Goal: Check status: Check status

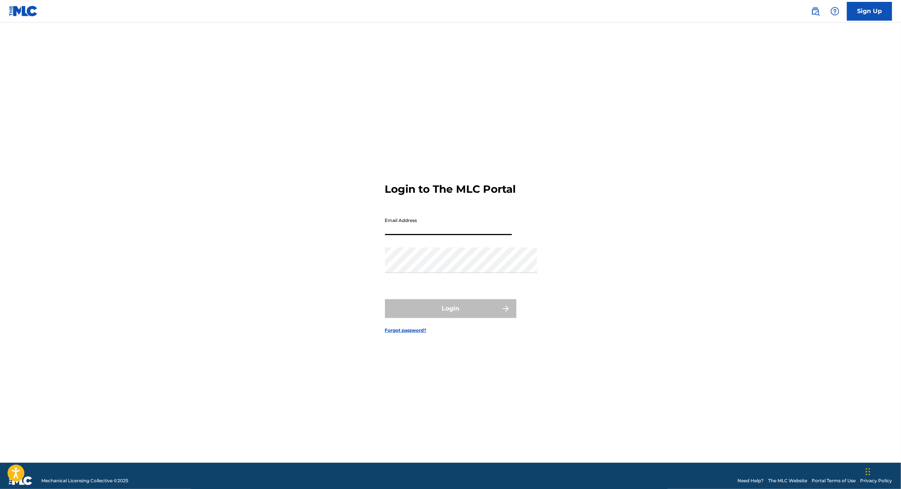
type input "[PERSON_NAME][EMAIL_ADDRESS][DOMAIN_NAME]"
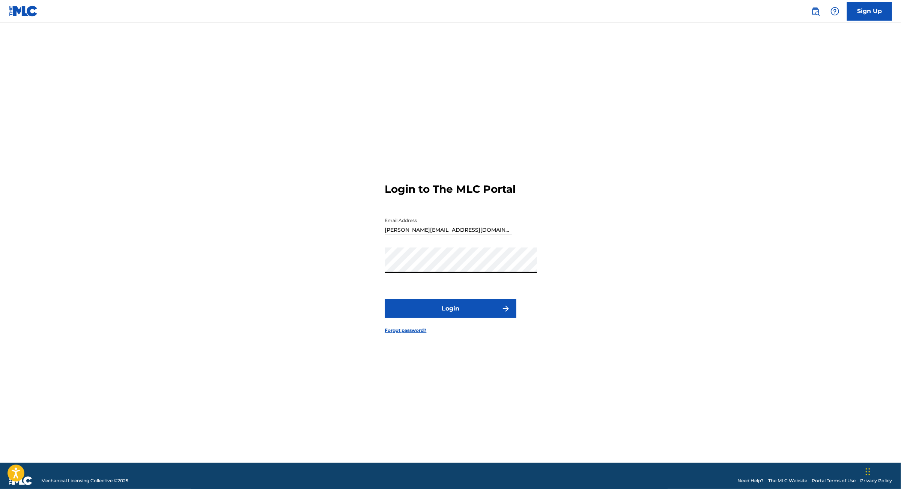
click at [432, 317] on button "Login" at bounding box center [450, 309] width 131 height 19
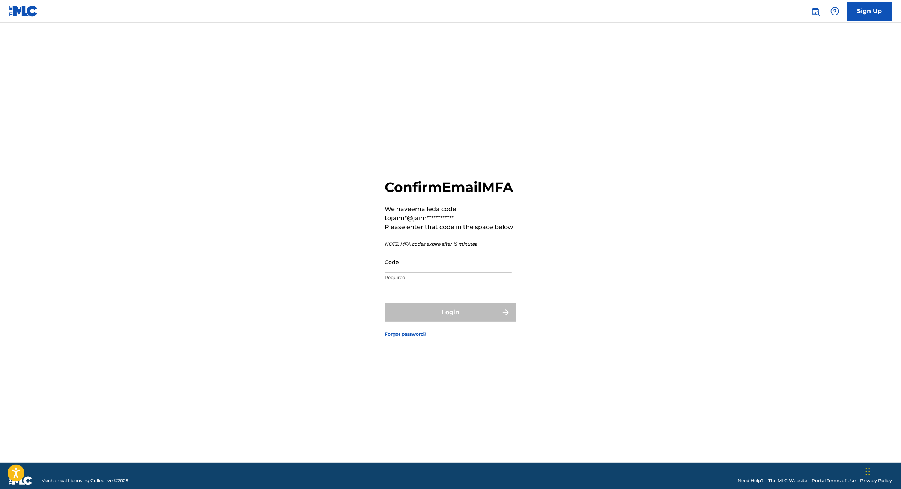
click at [429, 257] on input "Code" at bounding box center [448, 261] width 127 height 21
paste input "316949"
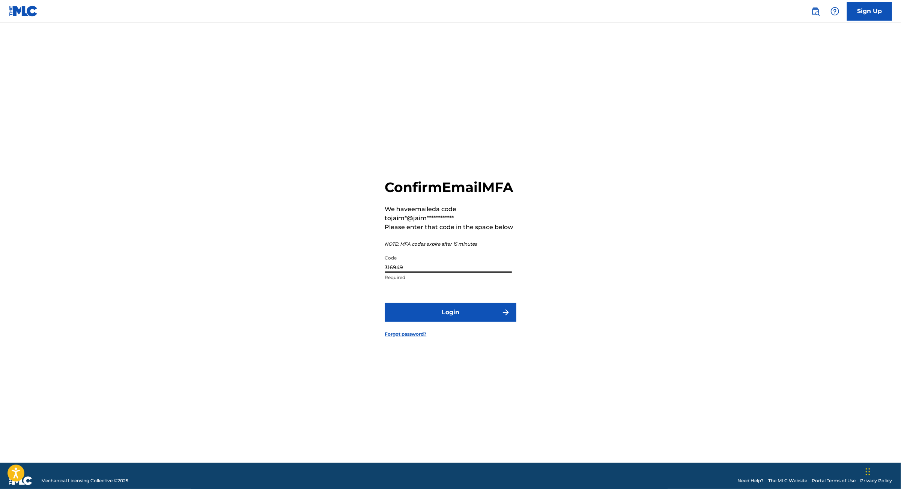
type input "316949"
click at [442, 314] on button "Login" at bounding box center [450, 312] width 131 height 19
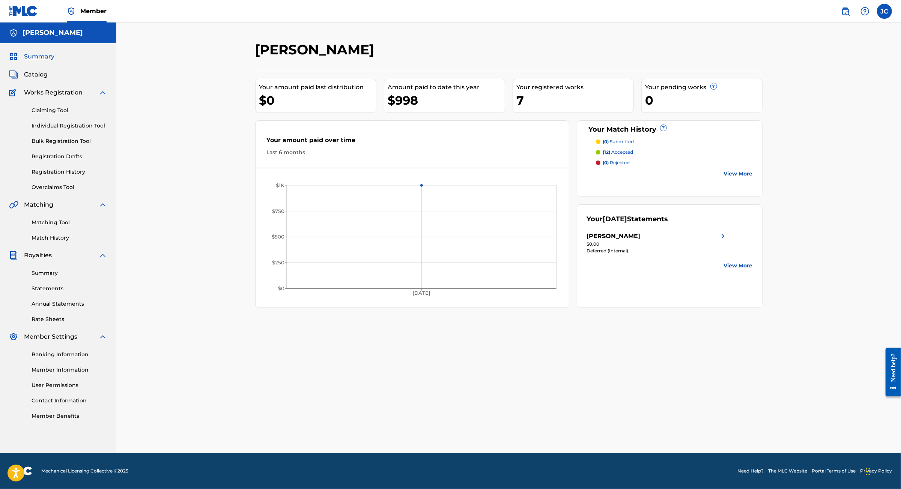
click at [633, 156] on p "(12) accepted" at bounding box center [618, 152] width 30 height 7
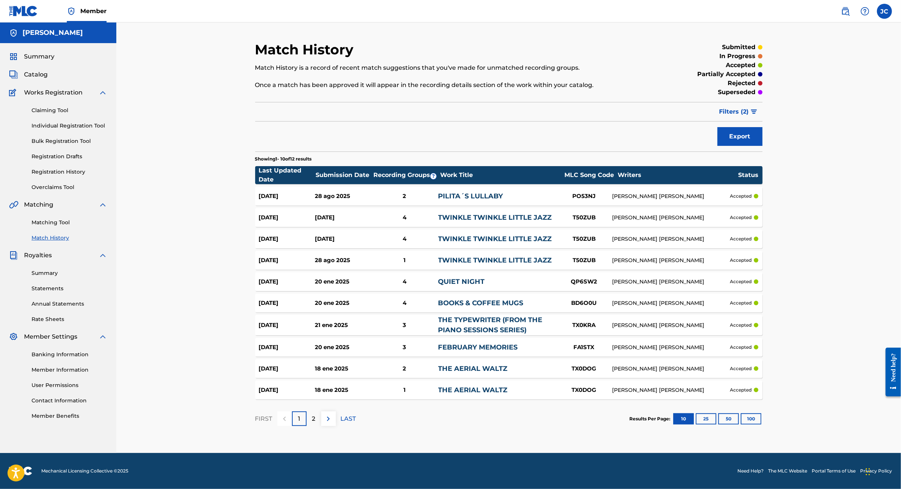
scroll to position [54, 0]
click at [717, 423] on button "25" at bounding box center [706, 419] width 21 height 11
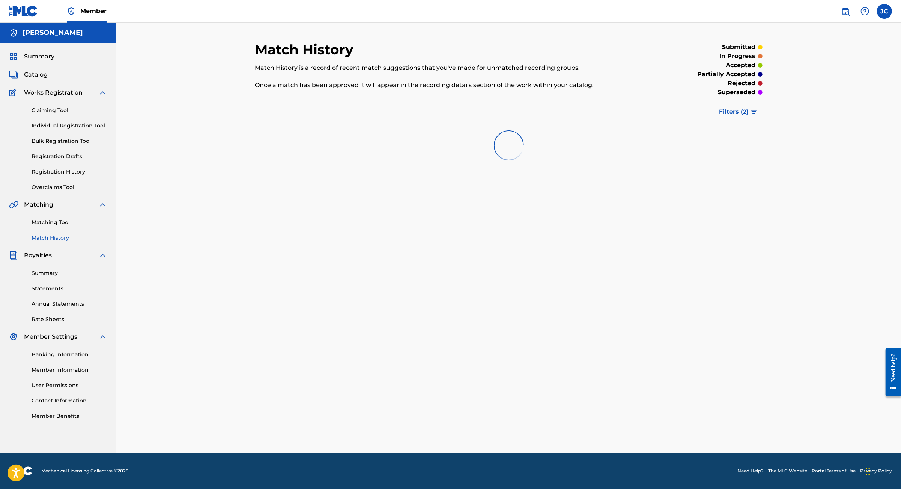
scroll to position [36, 0]
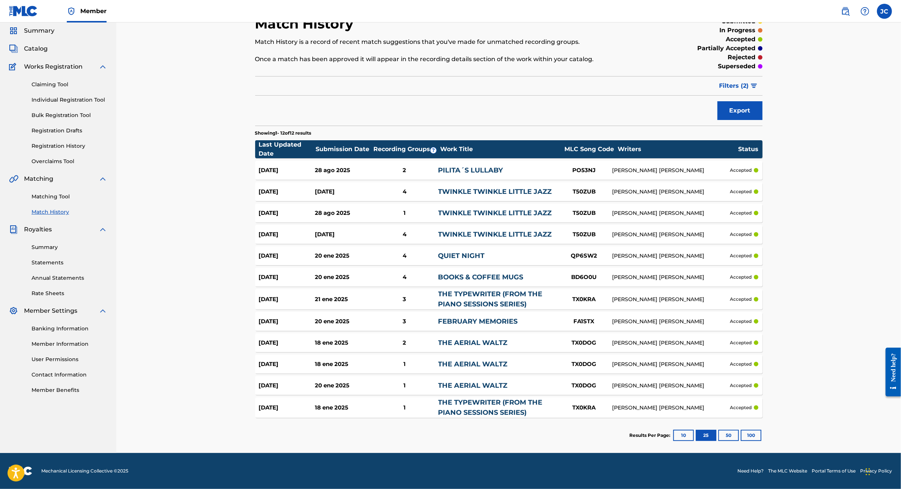
click at [739, 430] on button "50" at bounding box center [728, 435] width 21 height 11
click at [762, 430] on button "100" at bounding box center [751, 435] width 21 height 11
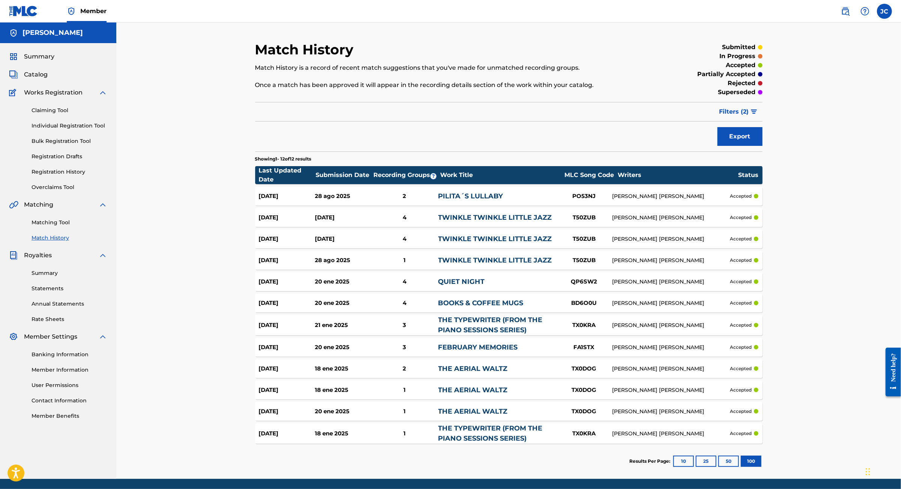
scroll to position [0, 0]
click at [763, 119] on button "Filters ( 2 )" at bounding box center [739, 111] width 48 height 19
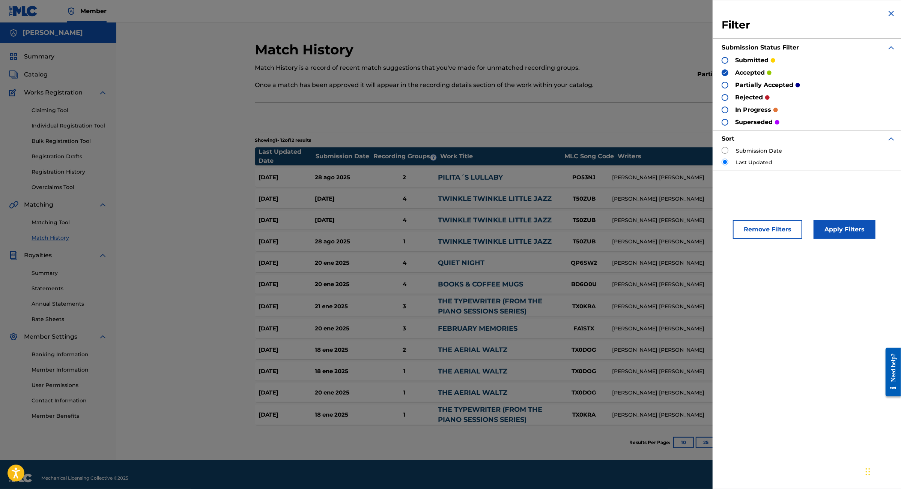
click at [722, 89] on div at bounding box center [725, 85] width 7 height 7
click at [722, 63] on div "submitted" at bounding box center [749, 60] width 54 height 9
click at [722, 101] on div at bounding box center [725, 97] width 7 height 7
drag, startPoint x: 687, startPoint y: 65, endPoint x: 692, endPoint y: 98, distance: 33.4
click at [722, 64] on div at bounding box center [725, 60] width 7 height 7
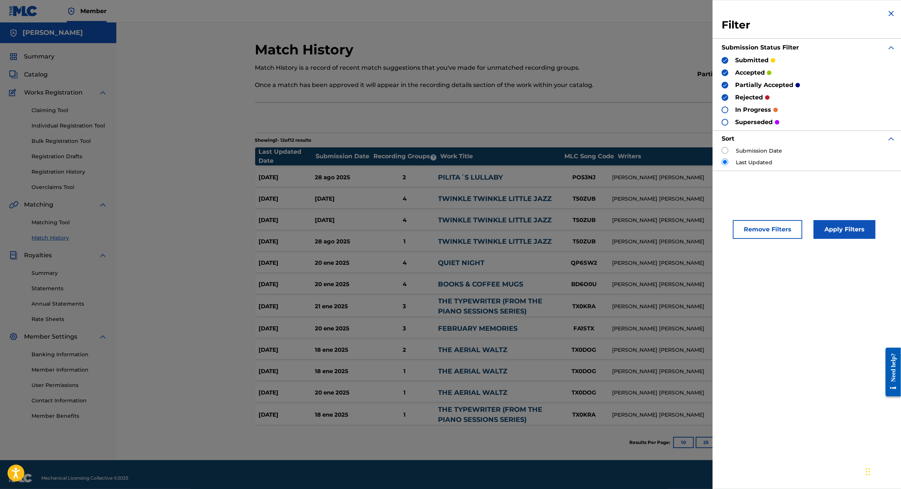
click at [722, 113] on div at bounding box center [725, 110] width 7 height 7
click at [722, 126] on div at bounding box center [725, 122] width 7 height 7
click at [827, 239] on button "Apply Filters" at bounding box center [845, 229] width 62 height 19
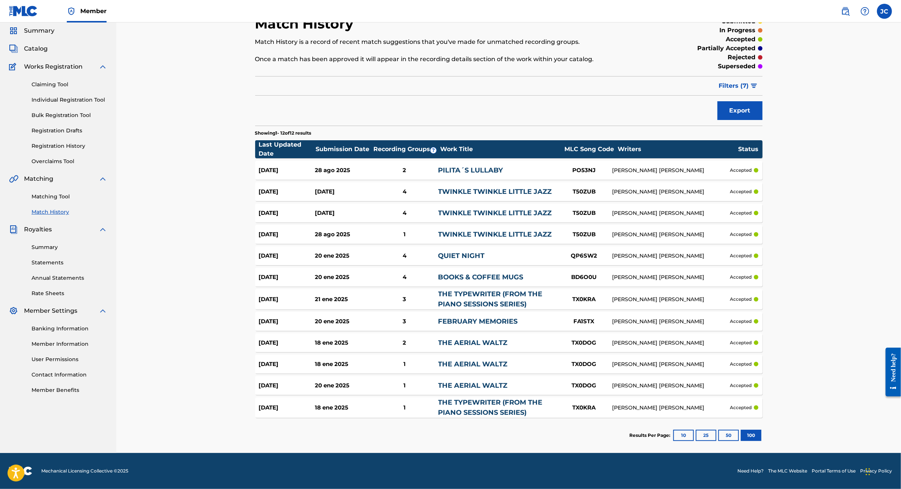
scroll to position [101, 0]
click at [694, 430] on button "10" at bounding box center [683, 435] width 21 height 11
